Goal: Information Seeking & Learning: Learn about a topic

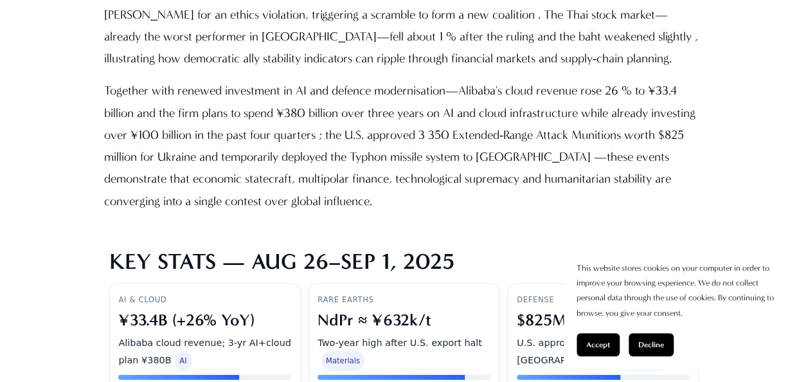
scroll to position [2335, 0]
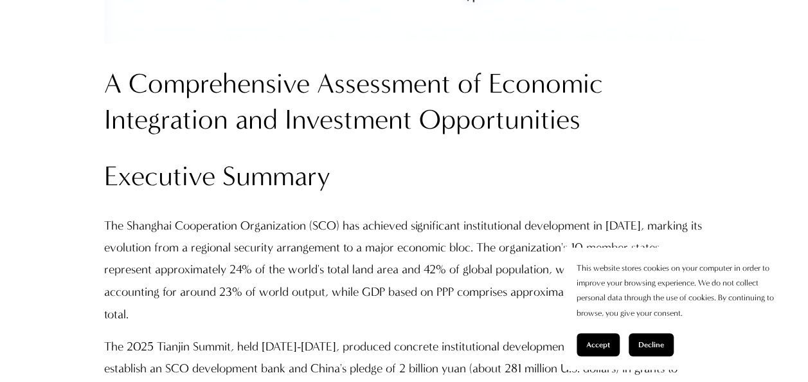
scroll to position [984, 0]
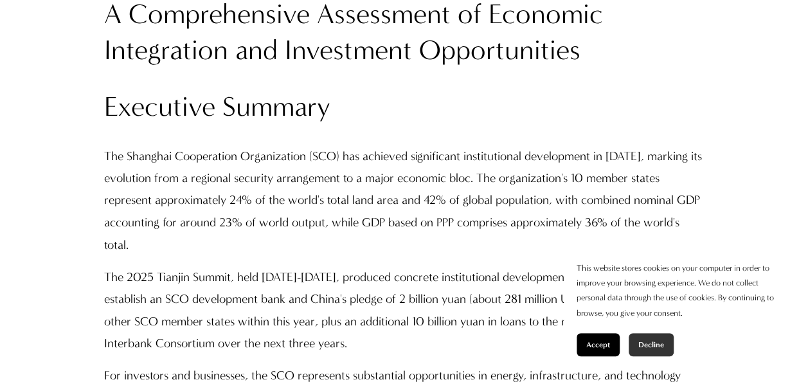
click at [649, 337] on button "Decline" at bounding box center [651, 344] width 45 height 23
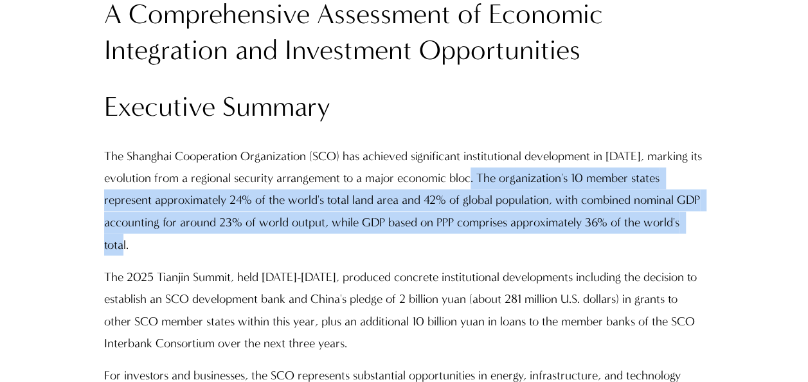
drag, startPoint x: 482, startPoint y: 179, endPoint x: 239, endPoint y: 237, distance: 249.8
click at [239, 237] on p "The Shanghai Cooperation Organization (SCO) has achieved significant institutio…" at bounding box center [404, 200] width 600 height 110
copy p "The organization's 10 member states represent approximately 24% of the world's …"
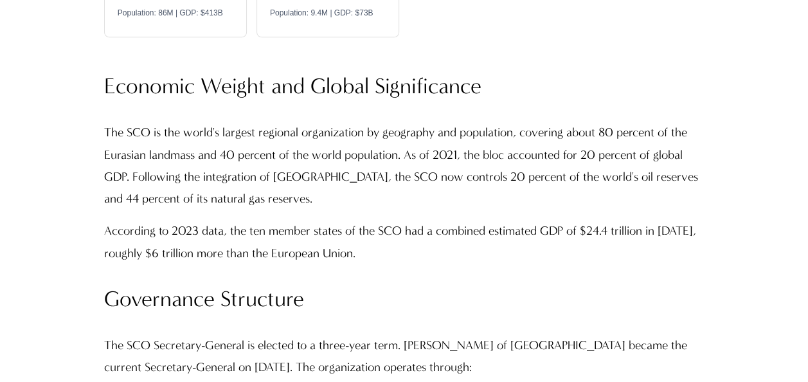
scroll to position [3251, 0]
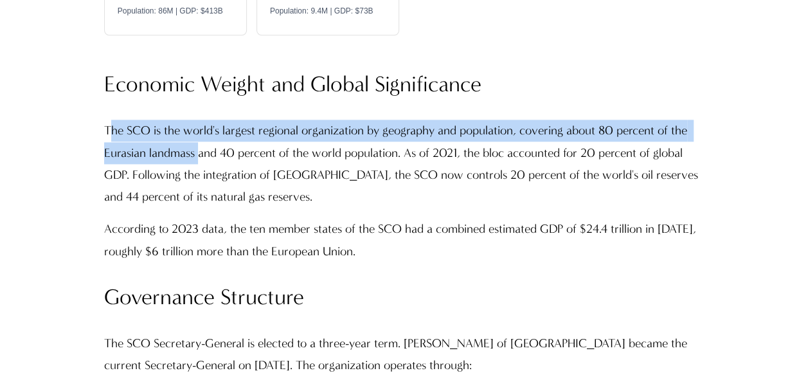
drag, startPoint x: 109, startPoint y: 107, endPoint x: 200, endPoint y: 138, distance: 95.8
click at [200, 138] on p "The SCO is the world's largest regional organization by geography and populatio…" at bounding box center [404, 164] width 600 height 88
copy p "he SCO is the world's largest regional organization by geography and population…"
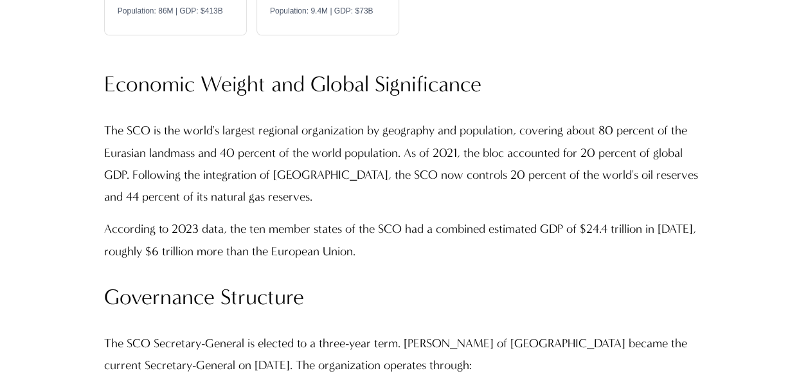
click at [345, 163] on p "The SCO is the world's largest regional organization by geography and populatio…" at bounding box center [404, 164] width 600 height 88
click at [469, 237] on p "According to 2023 data, the ten member states of the SCO had a combined estimat…" at bounding box center [404, 240] width 600 height 44
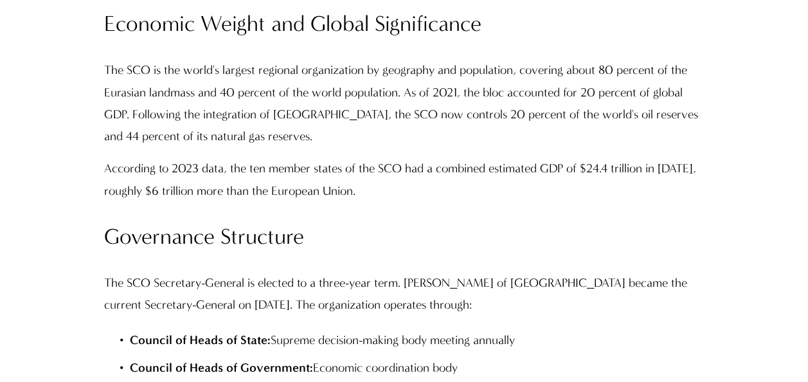
scroll to position [3329, 0]
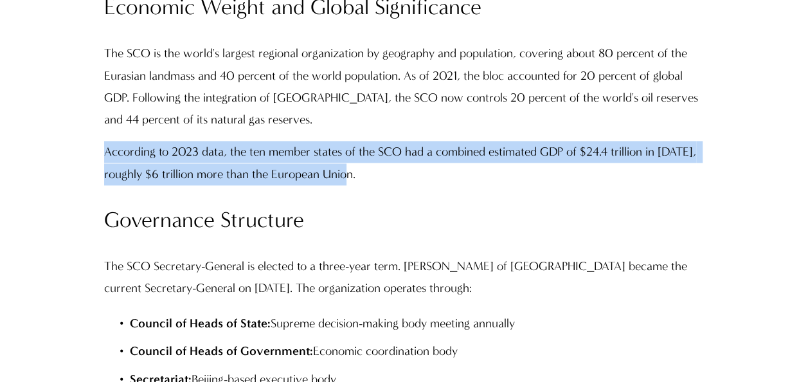
drag, startPoint x: 107, startPoint y: 129, endPoint x: 358, endPoint y: 152, distance: 252.5
click at [358, 152] on p "According to 2023 data, the ten member states of the SCO had a combined estimat…" at bounding box center [404, 163] width 600 height 44
copy p "According to 2023 data, the ten member states of the SCO had a combined estimat…"
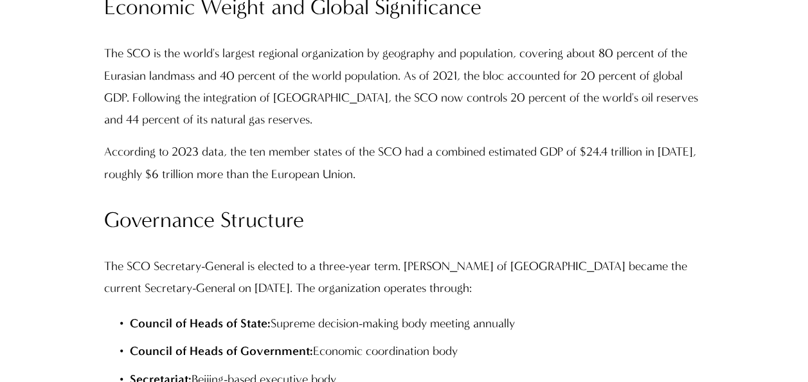
click at [485, 225] on div "Economic Weight and Global Significance The SCO is the world's largest regional…" at bounding box center [404, 205] width 600 height 425
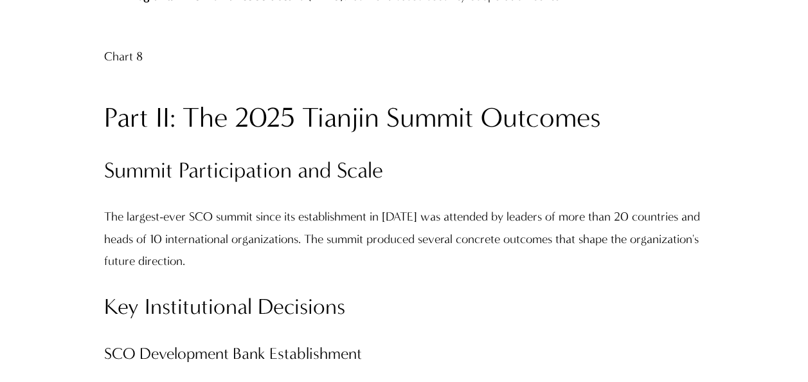
scroll to position [4074, 0]
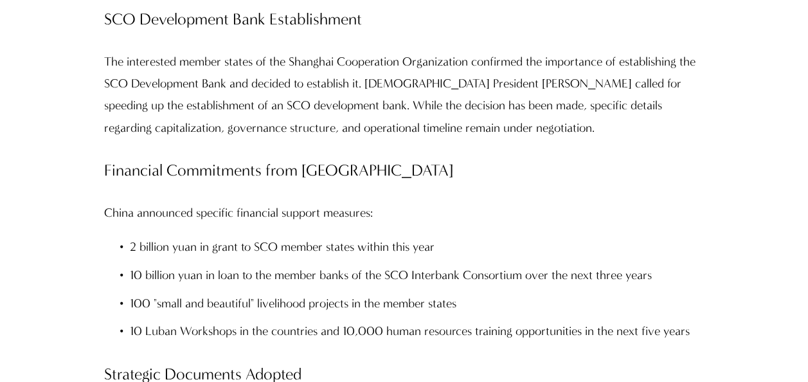
click at [516, 202] on p "China announced specific financial support measures:" at bounding box center [404, 213] width 600 height 22
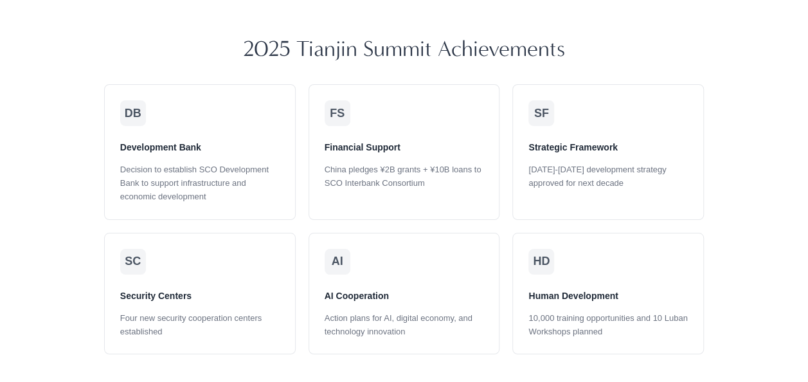
scroll to position [4768, 0]
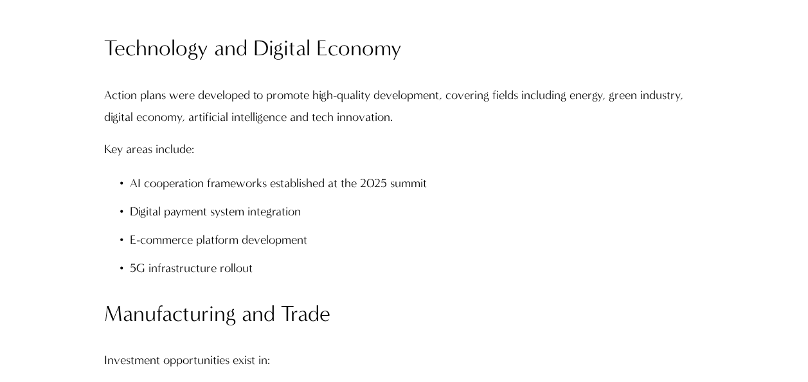
scroll to position [7366, 0]
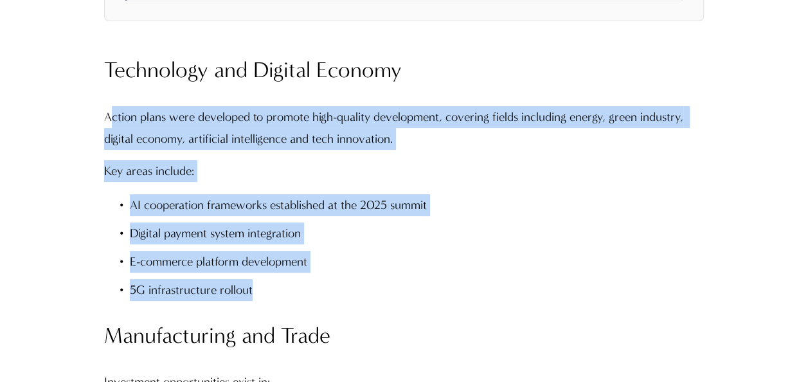
drag, startPoint x: 108, startPoint y: 100, endPoint x: 257, endPoint y: 276, distance: 229.9
click at [257, 276] on div "Technology and Digital Economy Action plans were developed to promote high-qual…" at bounding box center [404, 284] width 600 height 456
copy div "ction plans were developed to promote high-quality development, covering fields…"
click at [457, 229] on ul "AI cooperation frameworks established at the 2025 summit Digital payment system…" at bounding box center [404, 247] width 600 height 106
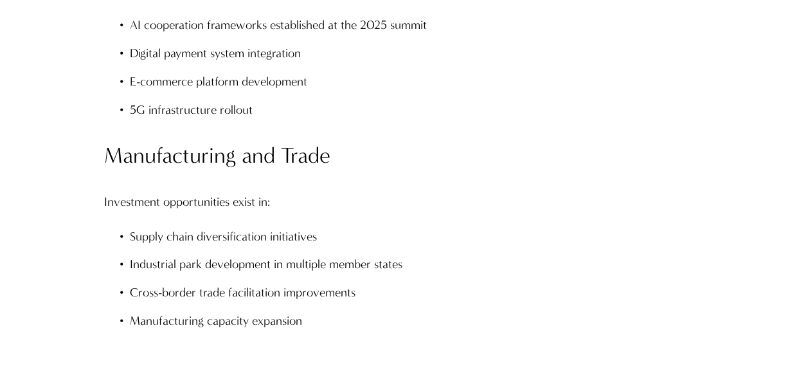
scroll to position [7571, 0]
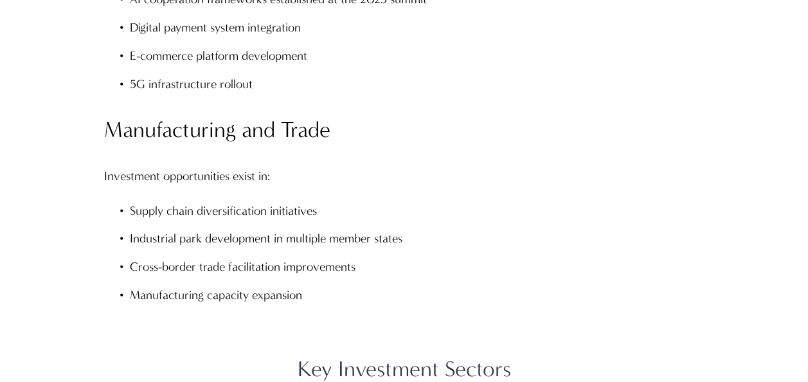
click at [551, 144] on div "Technology and Digital Economy Action plans were developed to promote high-qual…" at bounding box center [404, 78] width 600 height 456
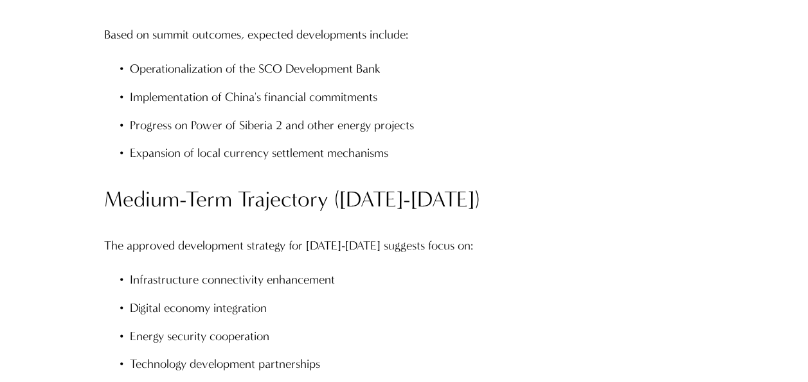
scroll to position [12375, 0]
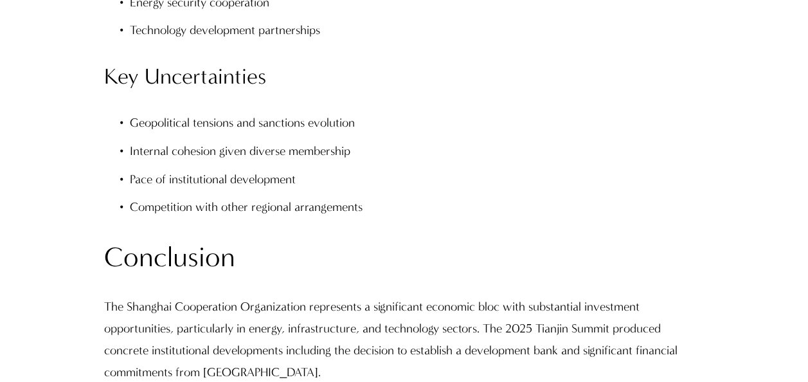
click at [463, 168] on p "Pace of institutional development" at bounding box center [417, 179] width 574 height 22
